Goal: Download file/media

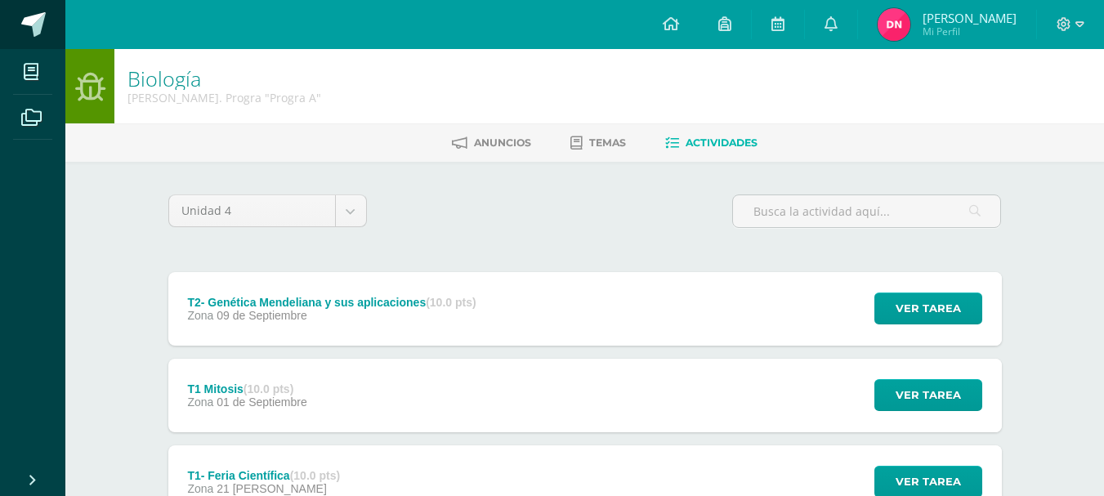
click at [32, 11] on link at bounding box center [32, 24] width 65 height 49
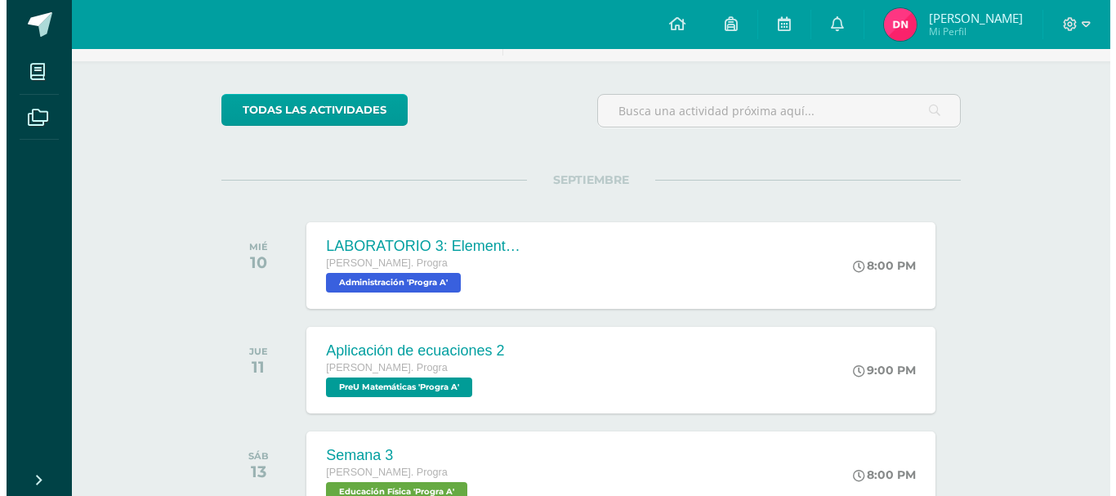
scroll to position [97, 0]
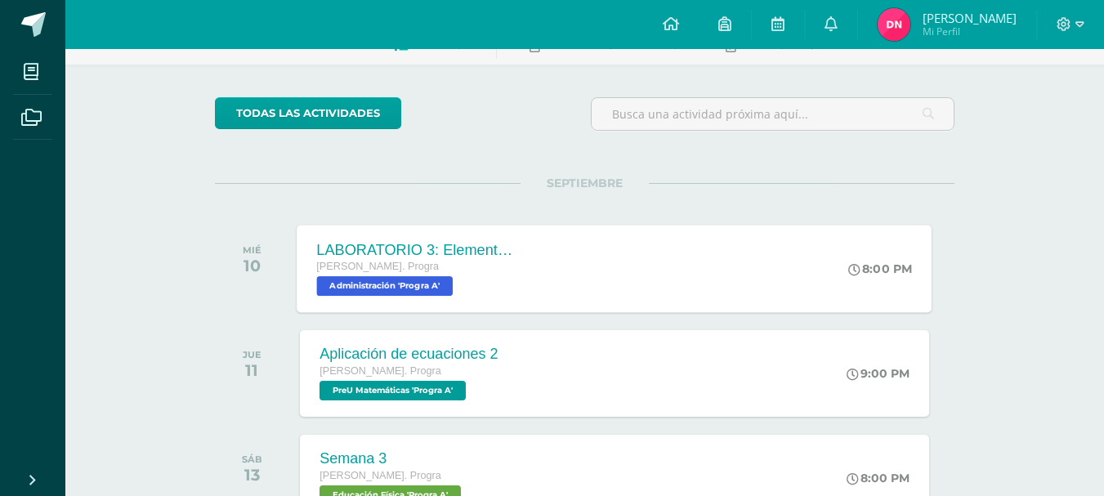
click at [694, 242] on div "LABORATORIO 3: Elementos [PERSON_NAME]. [PERSON_NAME]. Progra Administración 'P…" at bounding box center [614, 268] width 635 height 87
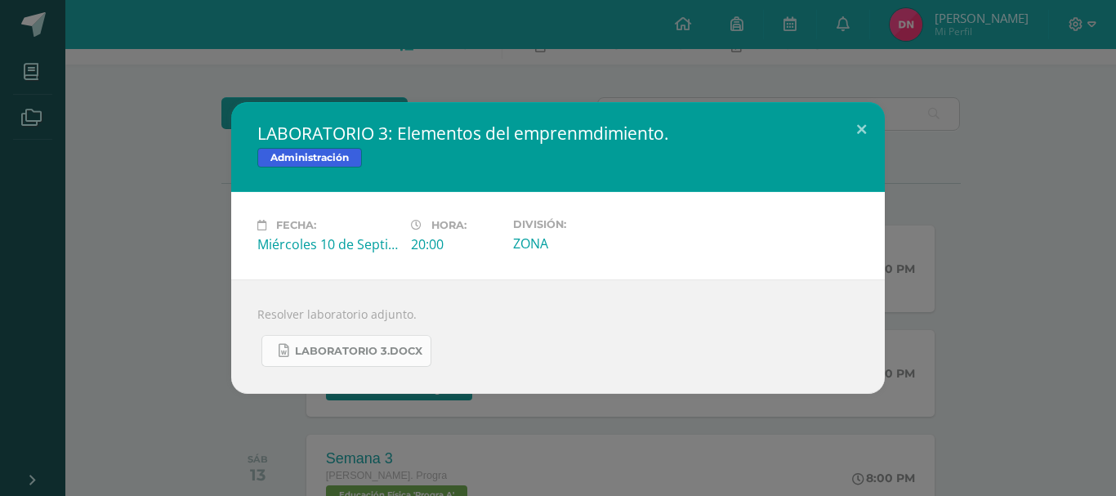
click at [370, 354] on span "LABORATORIO 3.docx" at bounding box center [358, 351] width 127 height 13
